Goal: Task Accomplishment & Management: Manage account settings

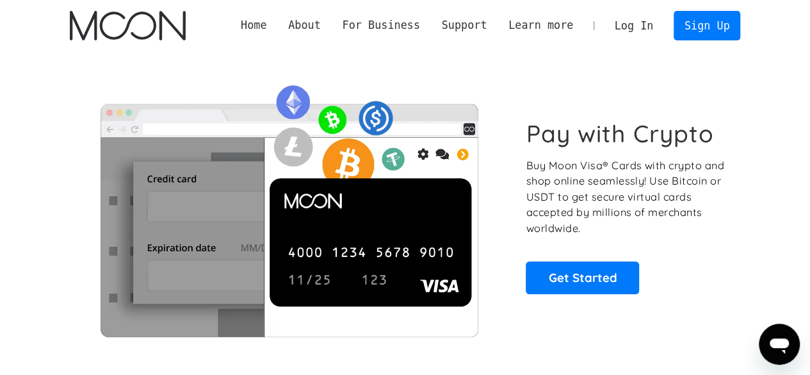
click at [639, 29] on link "Log In" at bounding box center [634, 26] width 60 height 28
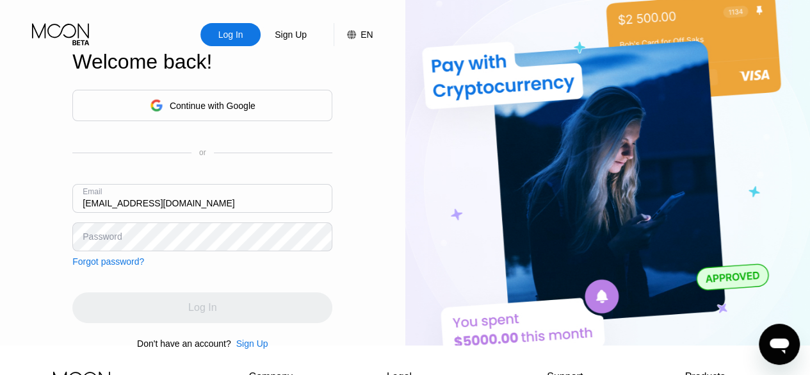
type input "[EMAIL_ADDRESS][DOMAIN_NAME]"
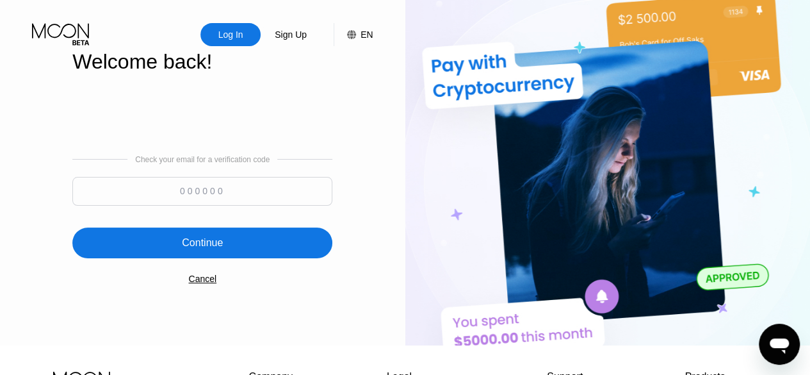
click at [274, 196] on input at bounding box center [202, 191] width 260 height 29
type input "180236"
click at [236, 239] on div "Continue" at bounding box center [202, 242] width 260 height 31
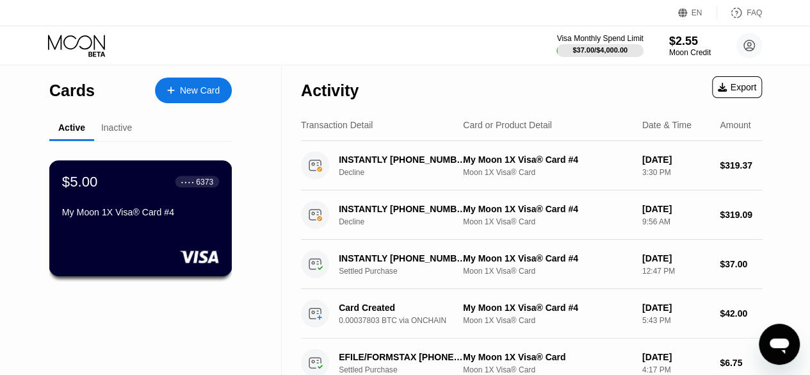
click at [146, 229] on div "$5.00 ● ● ● ● 6373 My Moon 1X Visa® Card #4" at bounding box center [140, 218] width 183 height 116
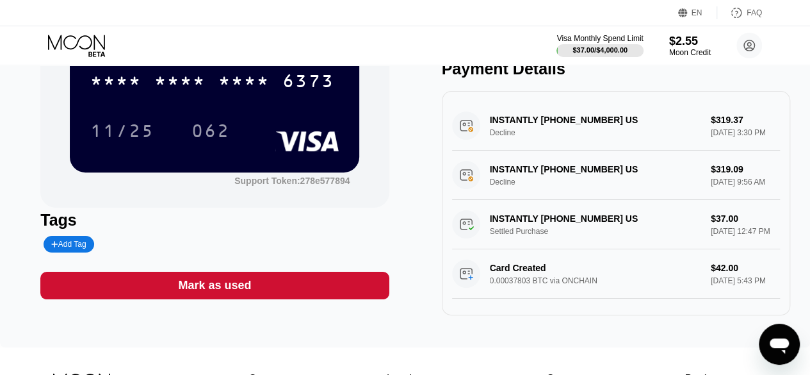
scroll to position [132, 0]
